Goal: Task Accomplishment & Management: Use online tool/utility

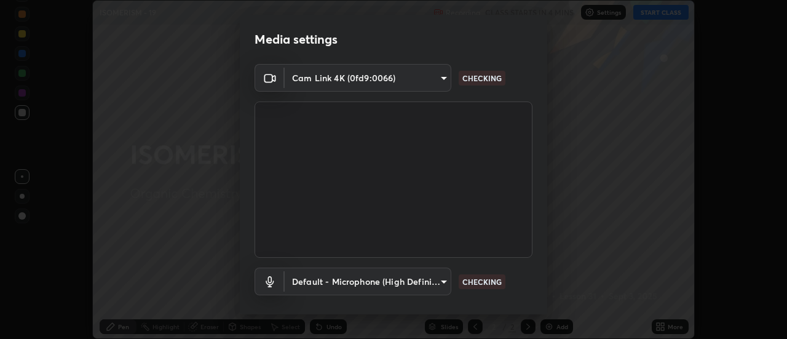
scroll to position [65, 0]
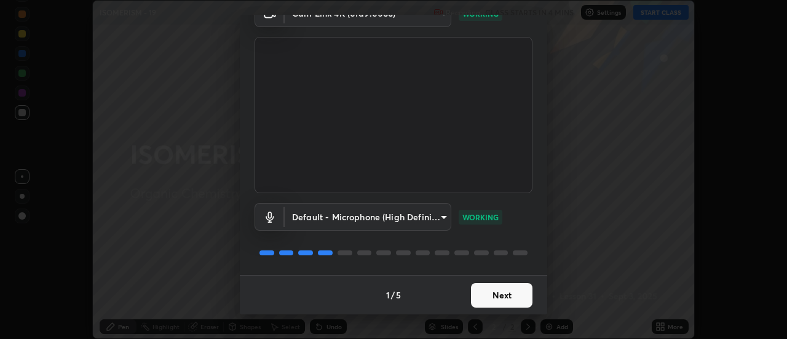
click at [499, 296] on button "Next" at bounding box center [502, 295] width 62 height 25
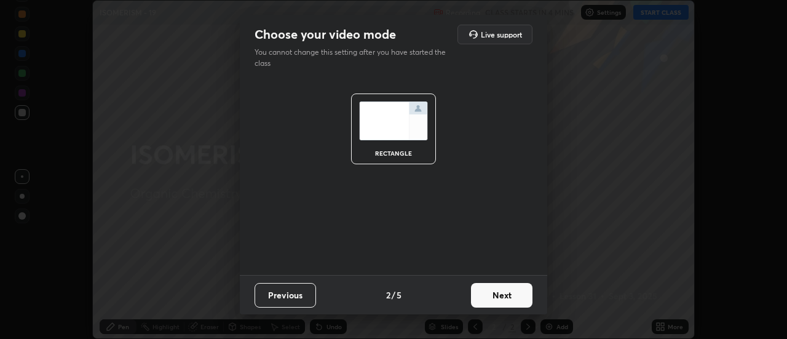
scroll to position [0, 0]
click at [509, 296] on button "Next" at bounding box center [502, 295] width 62 height 25
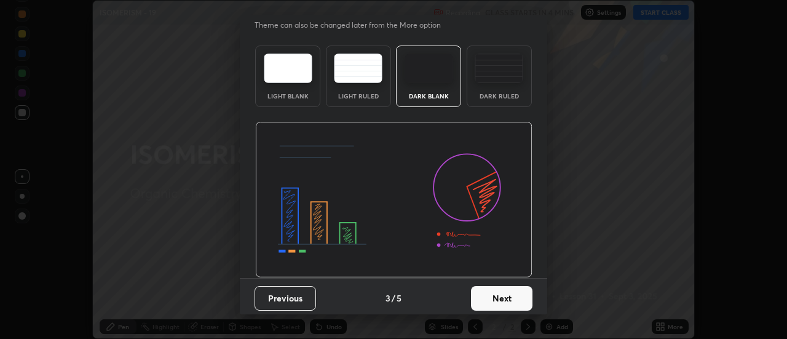
scroll to position [30, 0]
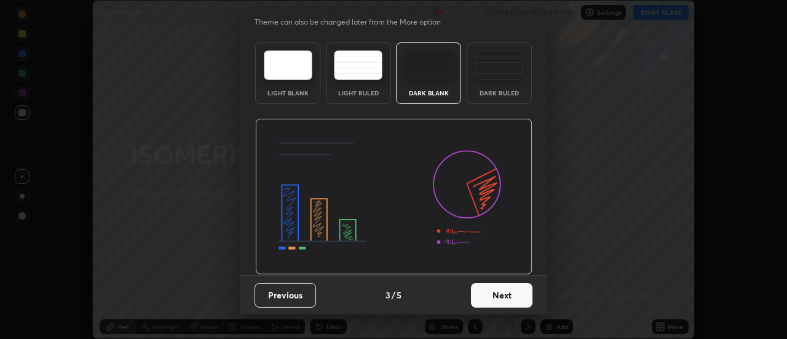
click at [505, 298] on button "Next" at bounding box center [502, 295] width 62 height 25
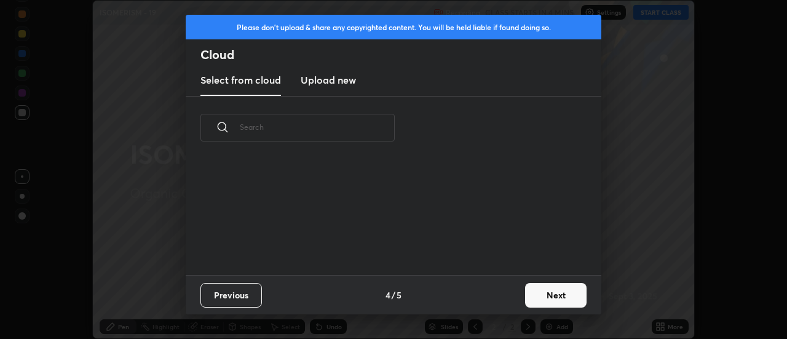
click at [537, 296] on button "Next" at bounding box center [556, 295] width 62 height 25
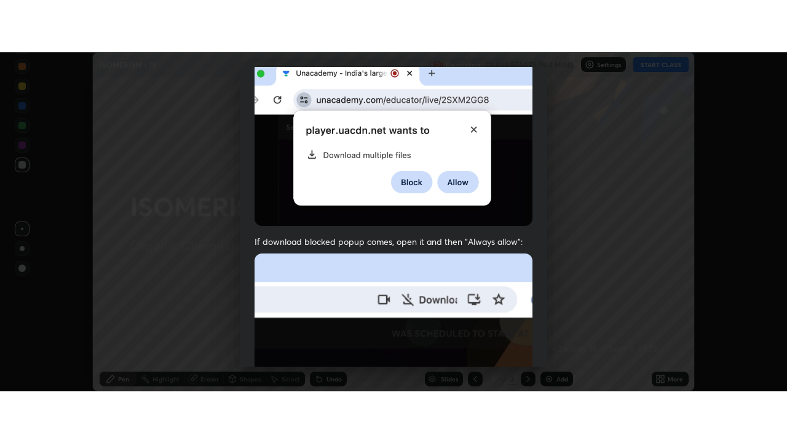
scroll to position [316, 0]
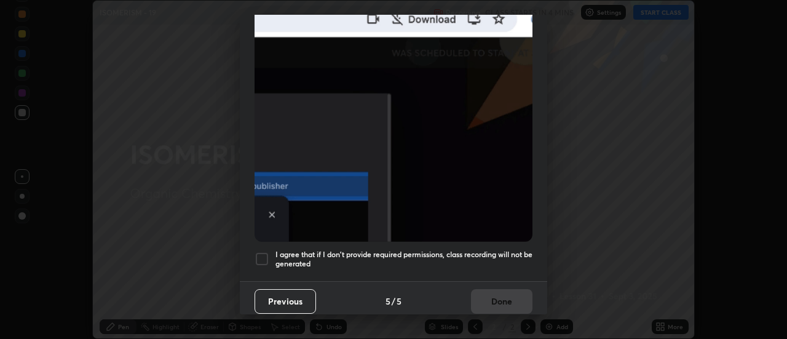
click at [261, 257] on div at bounding box center [262, 259] width 15 height 15
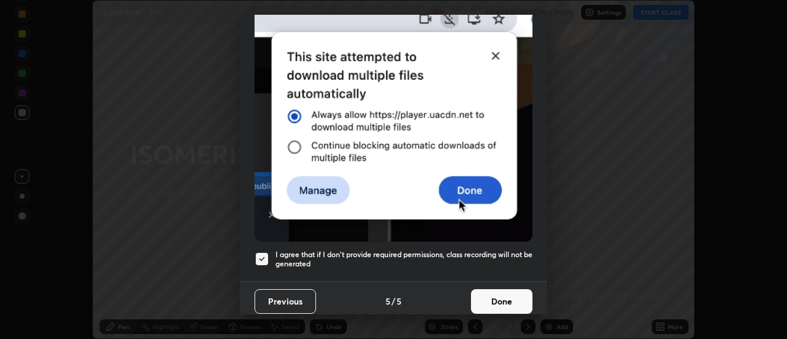
click at [498, 298] on button "Done" at bounding box center [502, 301] width 62 height 25
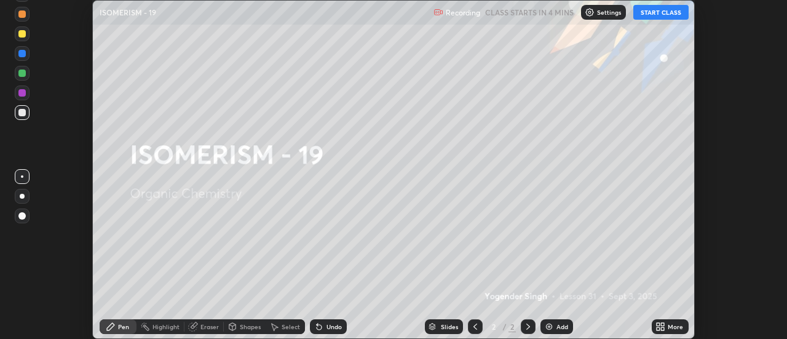
click at [657, 12] on button "START CLASS" at bounding box center [661, 12] width 55 height 15
click at [663, 324] on icon at bounding box center [663, 324] width 3 height 3
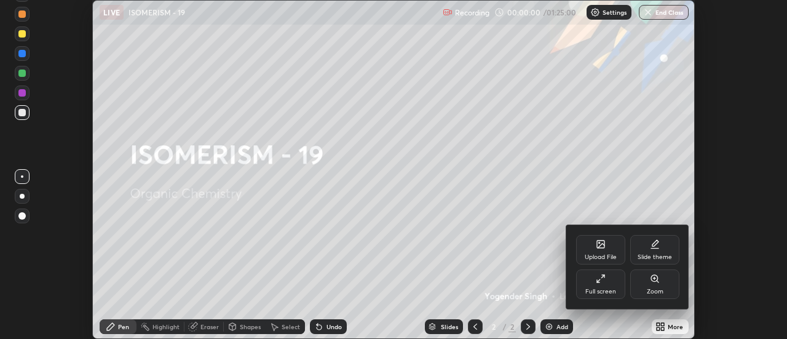
click at [655, 248] on icon at bounding box center [654, 248] width 7 height 0
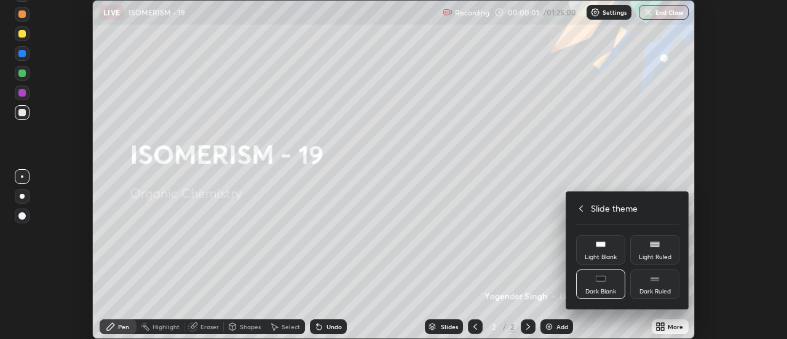
click at [661, 283] on div "Dark Ruled" at bounding box center [654, 284] width 49 height 30
click at [581, 208] on icon at bounding box center [581, 209] width 10 height 10
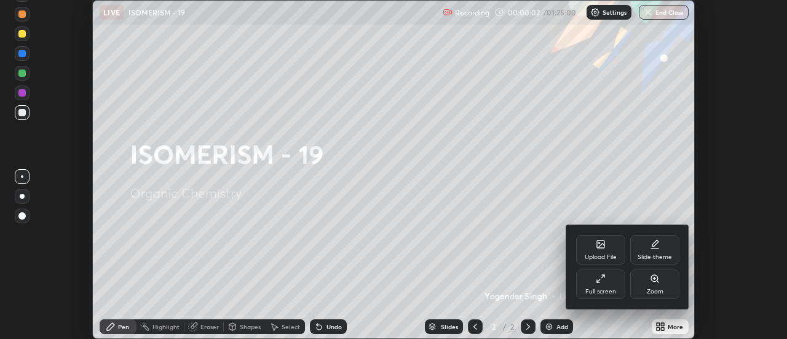
click at [607, 280] on div "Full screen" at bounding box center [600, 284] width 49 height 30
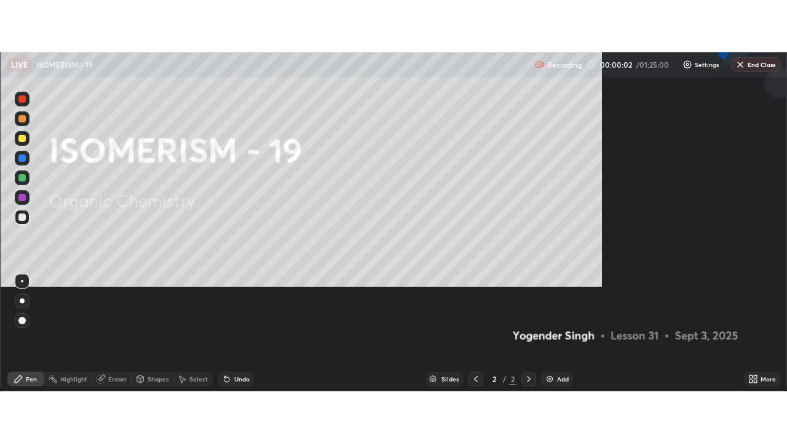
scroll to position [443, 787]
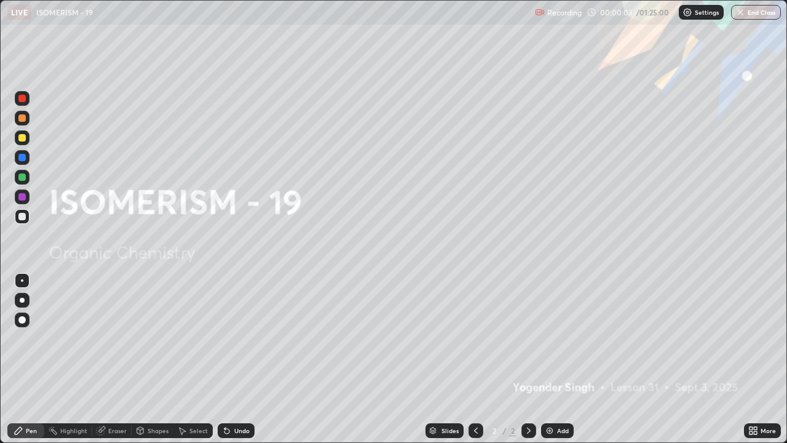
click at [560, 338] on div "Add" at bounding box center [563, 430] width 12 height 6
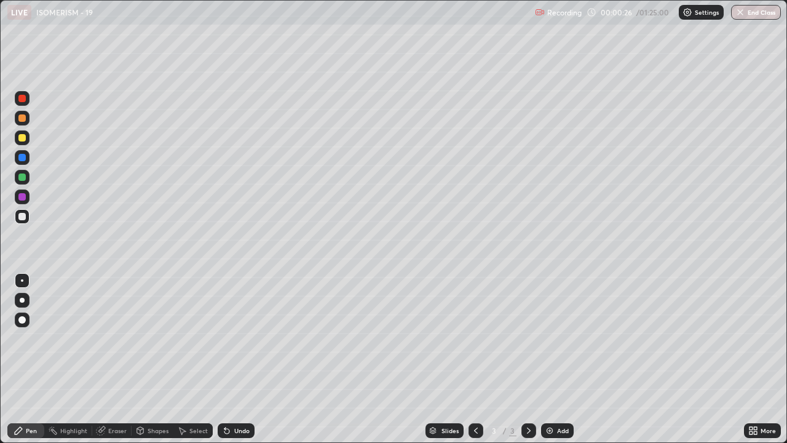
click at [22, 298] on div at bounding box center [22, 300] width 5 height 5
click at [22, 140] on div at bounding box center [21, 137] width 7 height 7
click at [22, 158] on div at bounding box center [21, 157] width 7 height 7
click at [23, 116] on div at bounding box center [21, 117] width 7 height 7
click at [22, 214] on div at bounding box center [21, 216] width 7 height 7
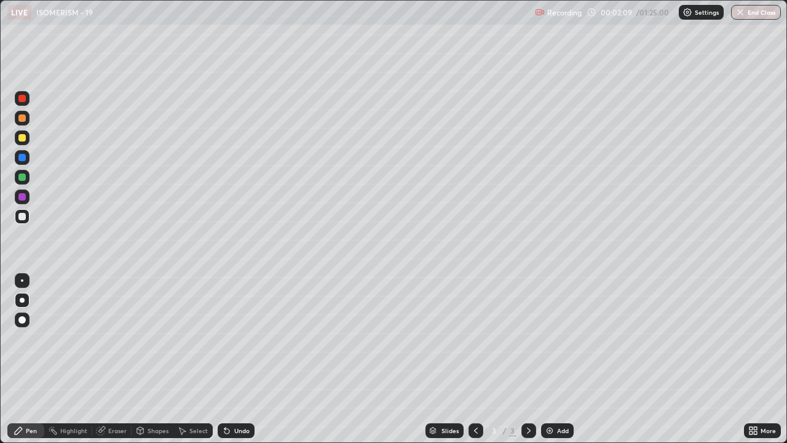
click at [22, 138] on div at bounding box center [21, 137] width 7 height 7
click at [154, 338] on div "Shapes" at bounding box center [158, 430] width 21 height 6
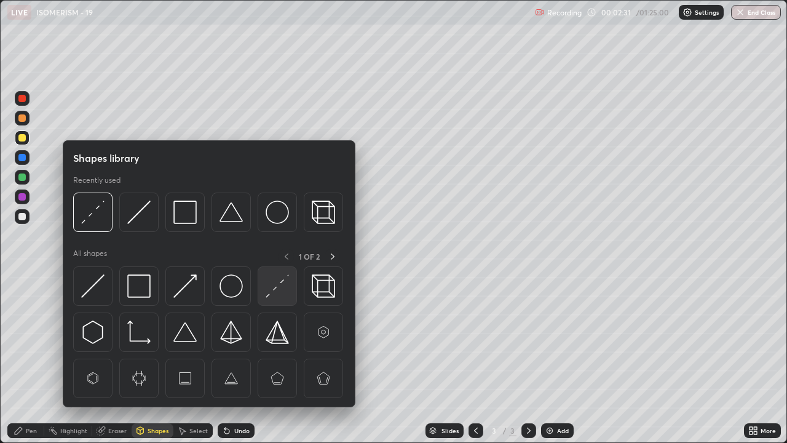
click at [274, 288] on img at bounding box center [277, 285] width 23 height 23
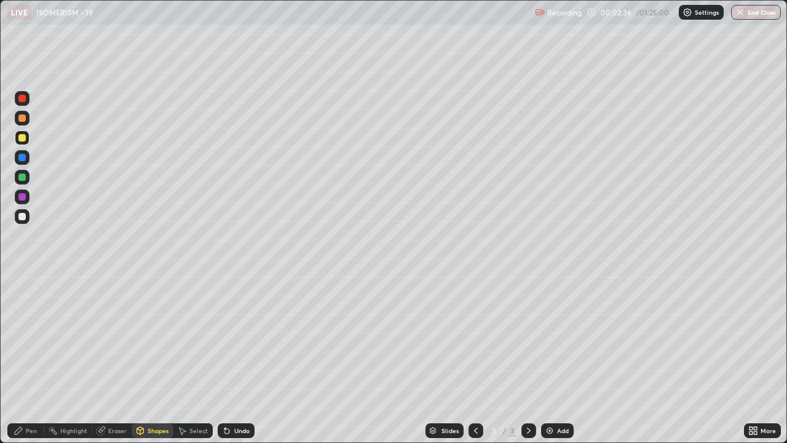
click at [231, 338] on div "Undo" at bounding box center [236, 430] width 37 height 15
click at [225, 338] on icon at bounding box center [225, 427] width 1 height 1
click at [25, 218] on div at bounding box center [21, 216] width 7 height 7
click at [36, 338] on div "Pen" at bounding box center [31, 430] width 11 height 6
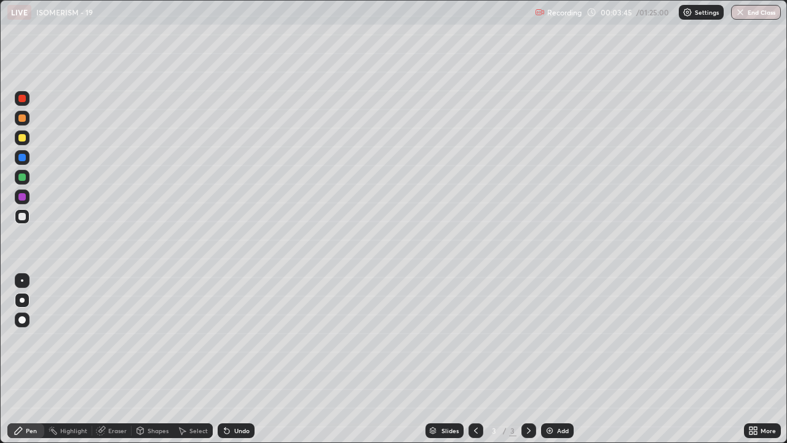
click at [22, 196] on div at bounding box center [21, 196] width 7 height 7
click at [23, 217] on div at bounding box center [21, 216] width 7 height 7
click at [245, 338] on div "Undo" at bounding box center [241, 430] width 15 height 6
click at [244, 338] on div "Undo" at bounding box center [236, 430] width 37 height 15
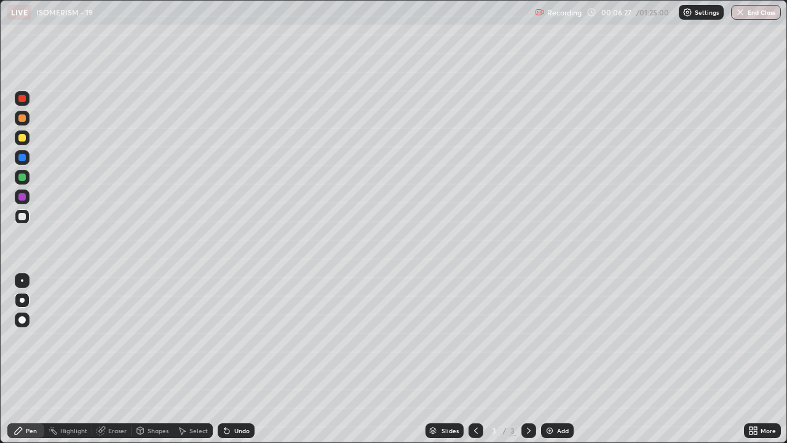
click at [244, 338] on div "Undo" at bounding box center [236, 430] width 37 height 15
click at [24, 137] on div at bounding box center [21, 137] width 7 height 7
click at [24, 197] on div at bounding box center [21, 196] width 7 height 7
click at [20, 137] on div at bounding box center [21, 137] width 7 height 7
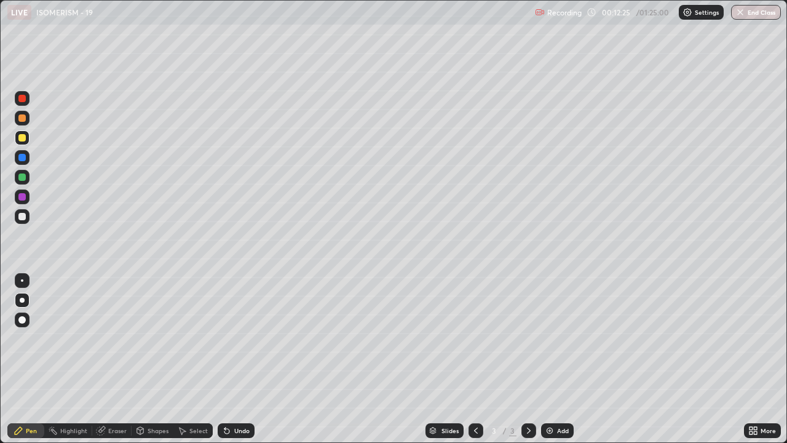
click at [23, 183] on div at bounding box center [22, 177] width 15 height 15
click at [547, 338] on img at bounding box center [550, 431] width 10 height 10
click at [21, 221] on div at bounding box center [22, 216] width 15 height 15
click at [106, 338] on div "Eraser" at bounding box center [111, 430] width 39 height 15
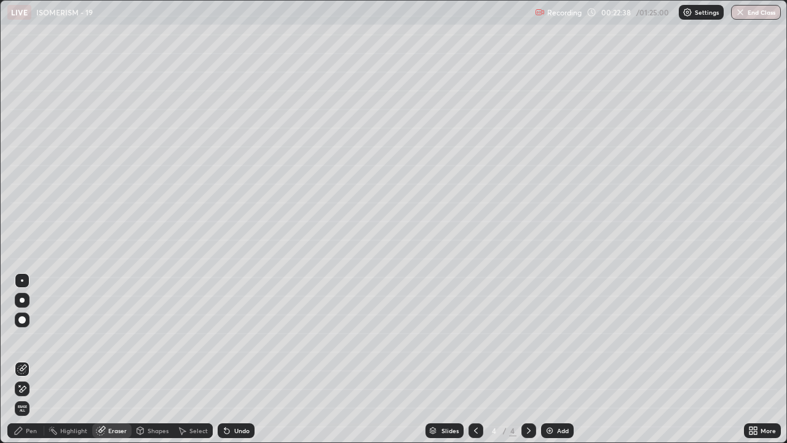
click at [26, 338] on div "Pen" at bounding box center [31, 430] width 11 height 6
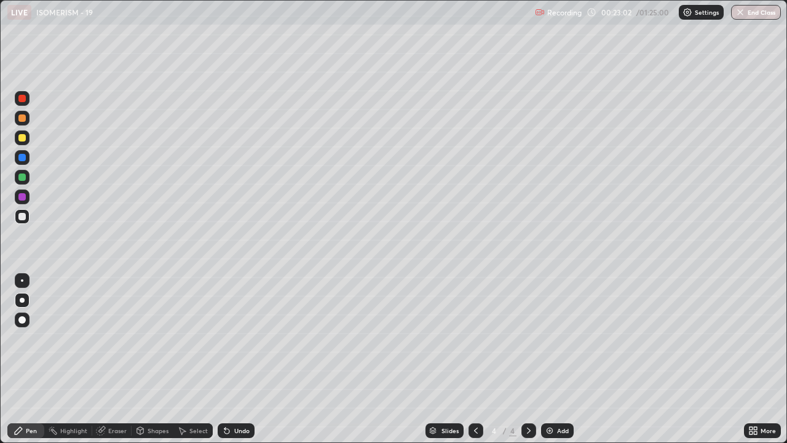
click at [22, 139] on div at bounding box center [21, 137] width 7 height 7
click at [28, 119] on div at bounding box center [22, 118] width 15 height 15
click at [238, 338] on div "Undo" at bounding box center [241, 430] width 15 height 6
click at [22, 218] on div at bounding box center [21, 216] width 7 height 7
click at [22, 178] on div at bounding box center [21, 176] width 7 height 7
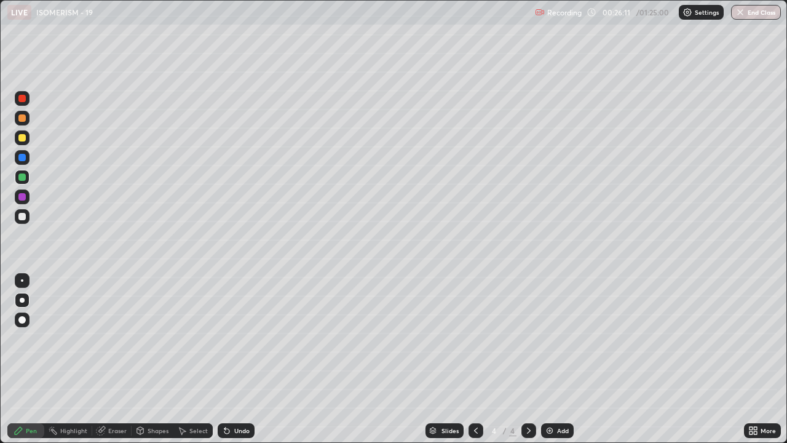
click at [23, 196] on div at bounding box center [21, 196] width 7 height 7
click at [20, 218] on div at bounding box center [21, 216] width 7 height 7
click at [21, 197] on div at bounding box center [21, 196] width 7 height 7
click at [550, 338] on img at bounding box center [550, 431] width 10 height 10
click at [23, 218] on div at bounding box center [21, 216] width 7 height 7
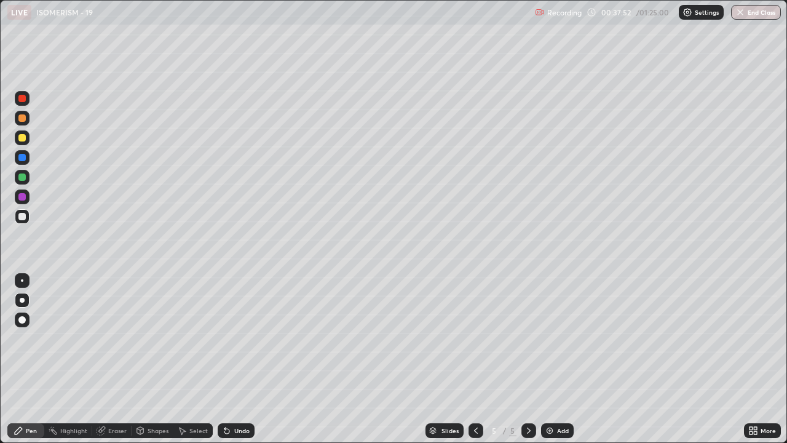
click at [23, 118] on div at bounding box center [21, 117] width 7 height 7
click at [23, 218] on div at bounding box center [21, 216] width 7 height 7
click at [22, 216] on div at bounding box center [21, 216] width 7 height 7
click at [24, 139] on div at bounding box center [21, 137] width 7 height 7
click at [23, 198] on div at bounding box center [21, 196] width 7 height 7
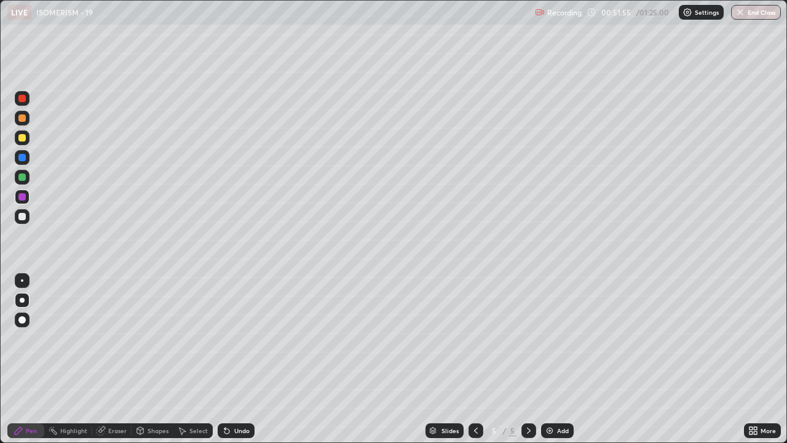
click at [21, 137] on div at bounding box center [21, 137] width 7 height 7
click at [19, 217] on div at bounding box center [21, 216] width 7 height 7
click at [20, 119] on div at bounding box center [21, 117] width 7 height 7
click at [547, 338] on img at bounding box center [550, 431] width 10 height 10
click at [23, 221] on div at bounding box center [22, 216] width 15 height 15
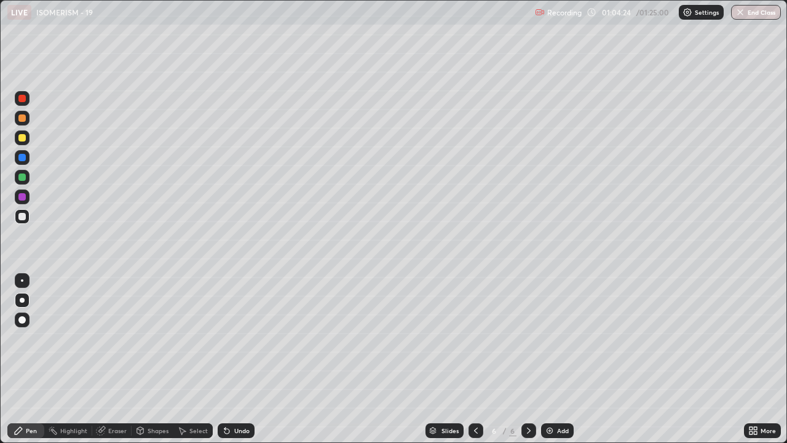
click at [23, 216] on div at bounding box center [21, 216] width 7 height 7
click at [23, 175] on div at bounding box center [21, 176] width 7 height 7
click at [20, 197] on div at bounding box center [21, 196] width 7 height 7
click at [25, 221] on div at bounding box center [22, 216] width 15 height 15
click at [23, 215] on div at bounding box center [21, 216] width 7 height 7
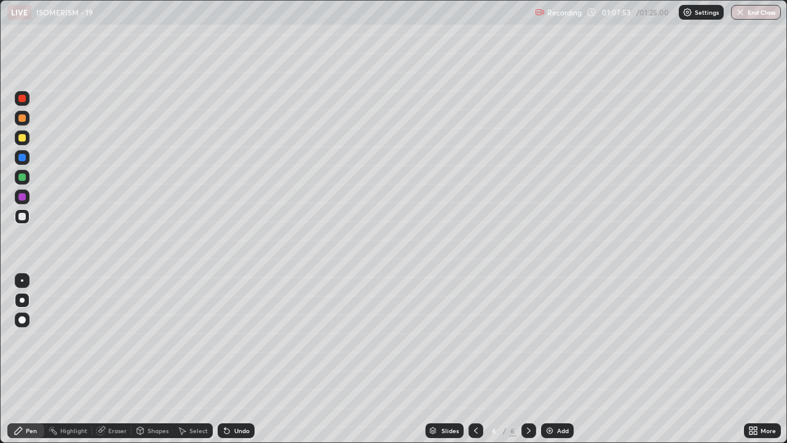
click at [473, 338] on icon at bounding box center [476, 431] width 10 height 10
click at [472, 338] on icon at bounding box center [476, 431] width 10 height 10
click at [22, 177] on div at bounding box center [21, 176] width 7 height 7
click at [525, 338] on div at bounding box center [529, 430] width 15 height 15
click at [527, 338] on icon at bounding box center [529, 431] width 10 height 10
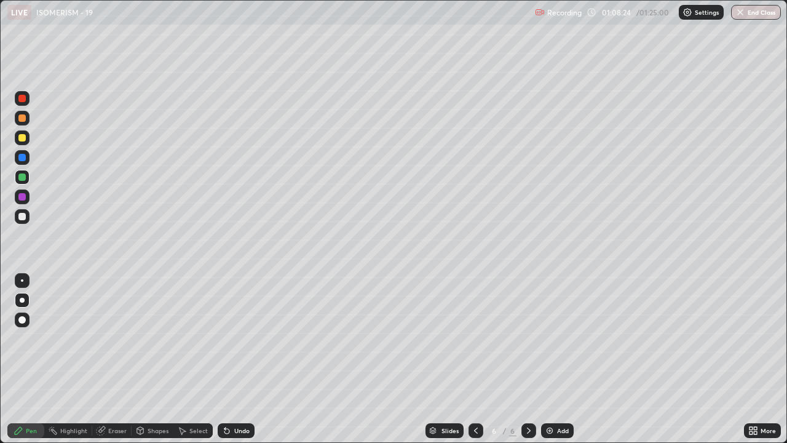
click at [21, 158] on div at bounding box center [21, 157] width 7 height 7
click at [23, 217] on div at bounding box center [21, 216] width 7 height 7
click at [121, 338] on div "Eraser" at bounding box center [111, 430] width 39 height 15
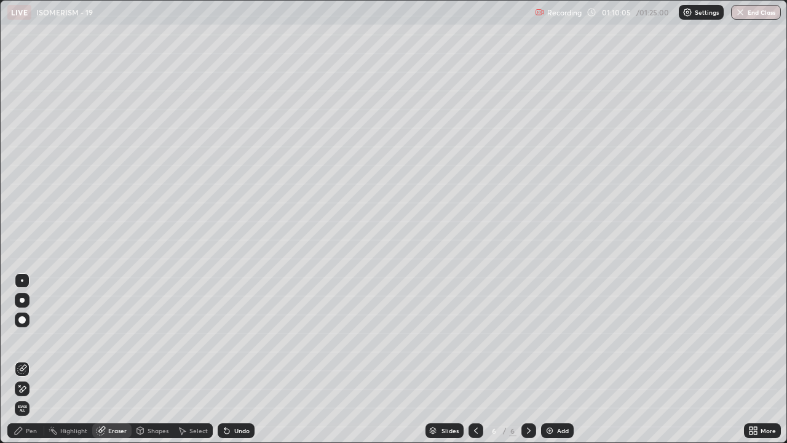
click at [19, 338] on icon at bounding box center [18, 430] width 7 height 7
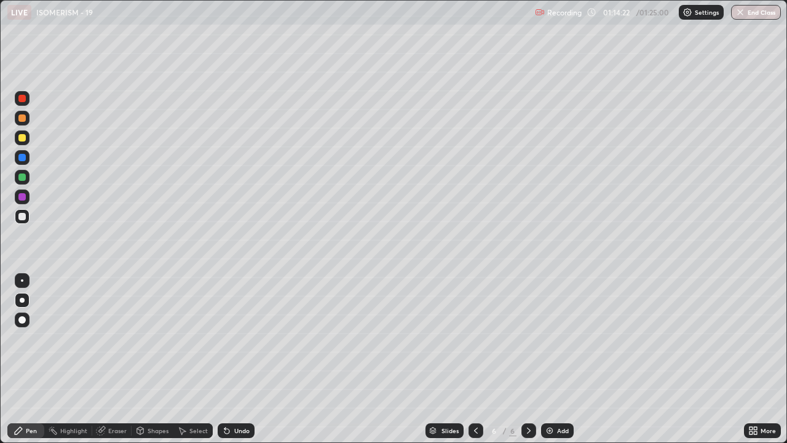
click at [24, 139] on div at bounding box center [21, 137] width 7 height 7
click at [549, 338] on img at bounding box center [550, 431] width 10 height 10
click at [23, 215] on div at bounding box center [21, 216] width 7 height 7
click at [226, 338] on icon at bounding box center [227, 431] width 5 height 5
click at [225, 338] on icon at bounding box center [227, 431] width 5 height 5
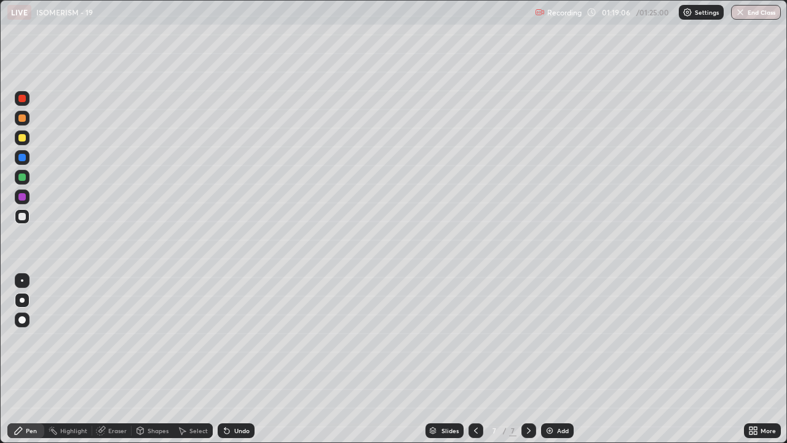
click at [239, 338] on div "Undo" at bounding box center [241, 430] width 15 height 6
click at [27, 218] on div at bounding box center [22, 216] width 15 height 15
click at [26, 118] on div at bounding box center [22, 118] width 15 height 15
click at [24, 100] on div at bounding box center [21, 98] width 7 height 7
click at [25, 136] on div at bounding box center [21, 137] width 7 height 7
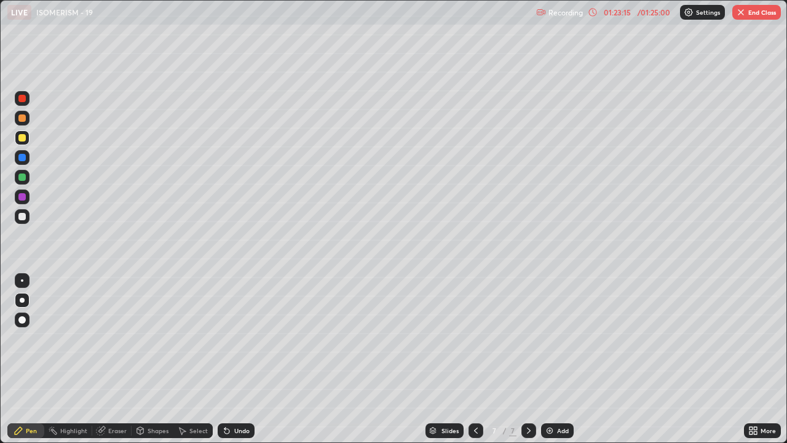
click at [24, 121] on div at bounding box center [21, 117] width 7 height 7
click at [21, 103] on div at bounding box center [22, 98] width 15 height 15
click at [23, 179] on div at bounding box center [21, 176] width 7 height 7
click at [22, 99] on div at bounding box center [21, 98] width 7 height 7
click at [21, 217] on div at bounding box center [21, 216] width 7 height 7
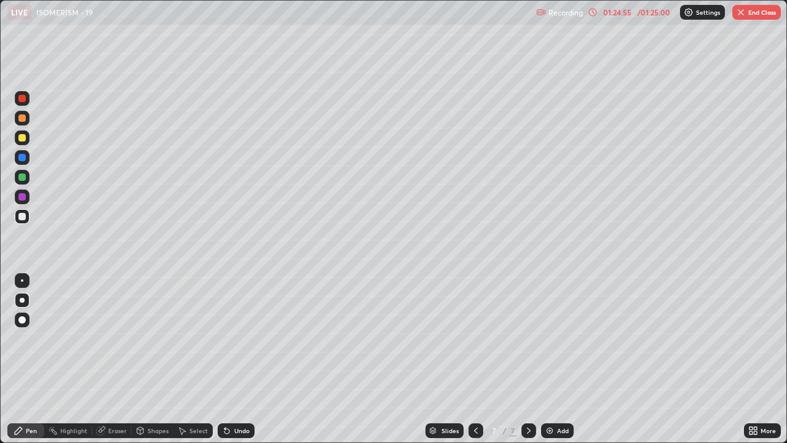
click at [25, 198] on div at bounding box center [21, 196] width 7 height 7
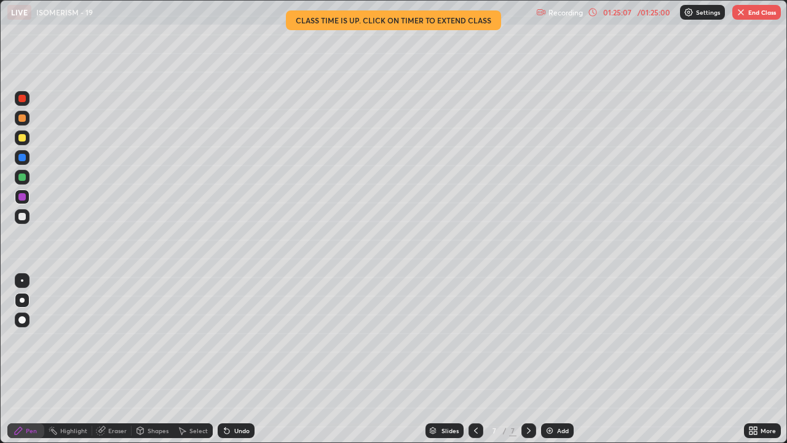
click at [17, 178] on div at bounding box center [22, 177] width 15 height 15
click at [25, 138] on div at bounding box center [21, 137] width 7 height 7
click at [22, 178] on div at bounding box center [21, 176] width 7 height 7
click at [20, 125] on div at bounding box center [22, 118] width 15 height 15
click at [740, 12] on img "button" at bounding box center [741, 12] width 10 height 10
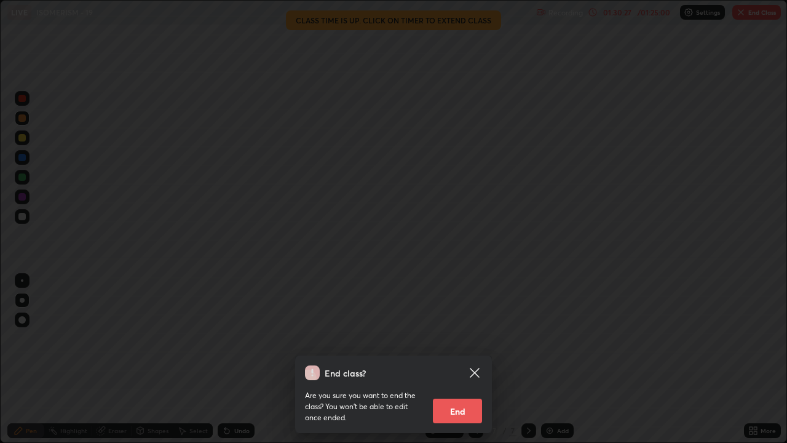
click at [478, 316] on div "End class? Are you sure you want to end the class? You won’t be able to edit on…" at bounding box center [393, 221] width 787 height 443
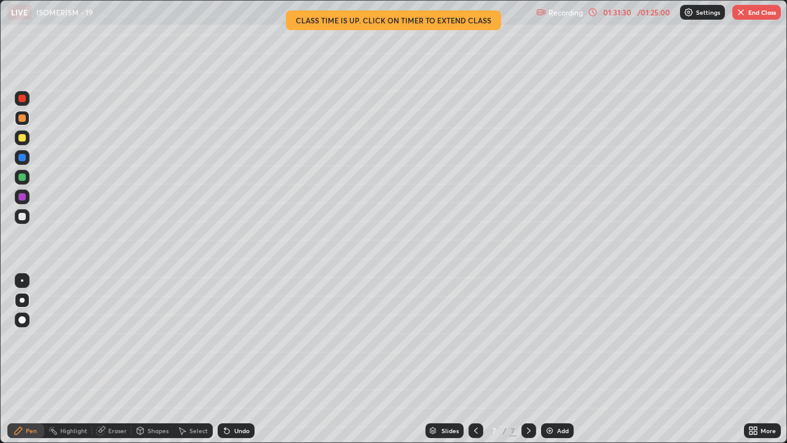
click at [741, 17] on button "End Class" at bounding box center [757, 12] width 49 height 15
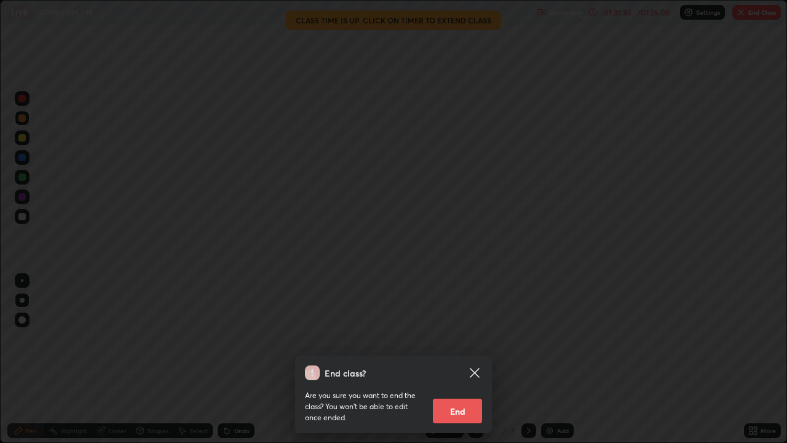
click at [467, 338] on button "End" at bounding box center [457, 411] width 49 height 25
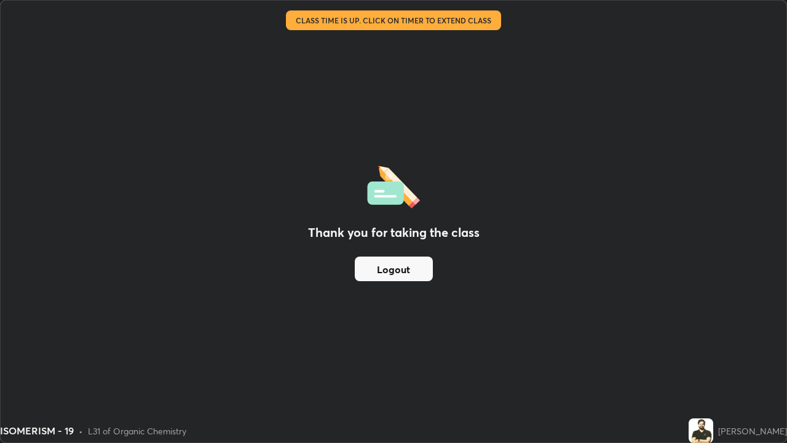
click at [407, 273] on button "Logout" at bounding box center [394, 268] width 78 height 25
click at [410, 268] on button "Logout" at bounding box center [394, 268] width 78 height 25
